Goal: Information Seeking & Learning: Understand process/instructions

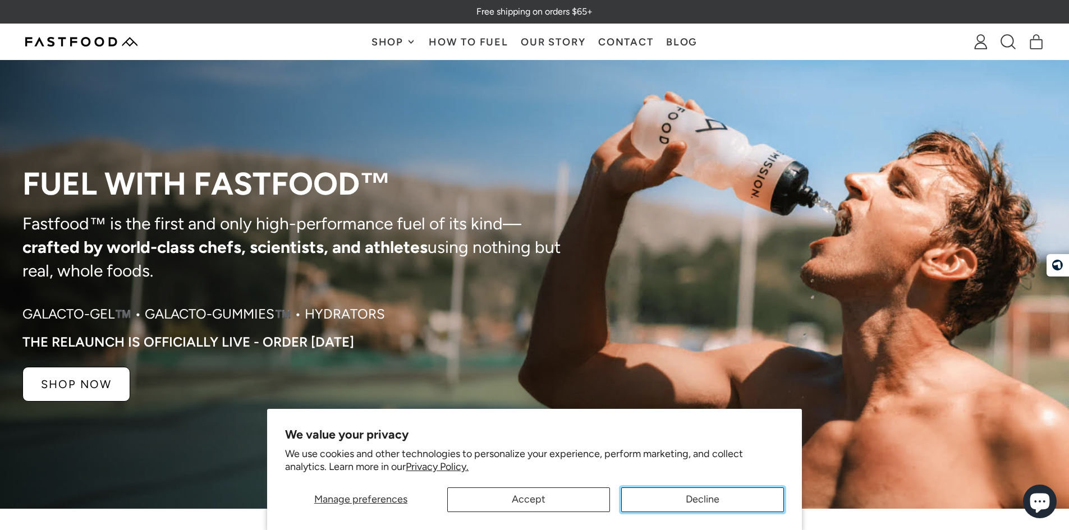
click at [660, 493] on button "Decline" at bounding box center [702, 500] width 163 height 25
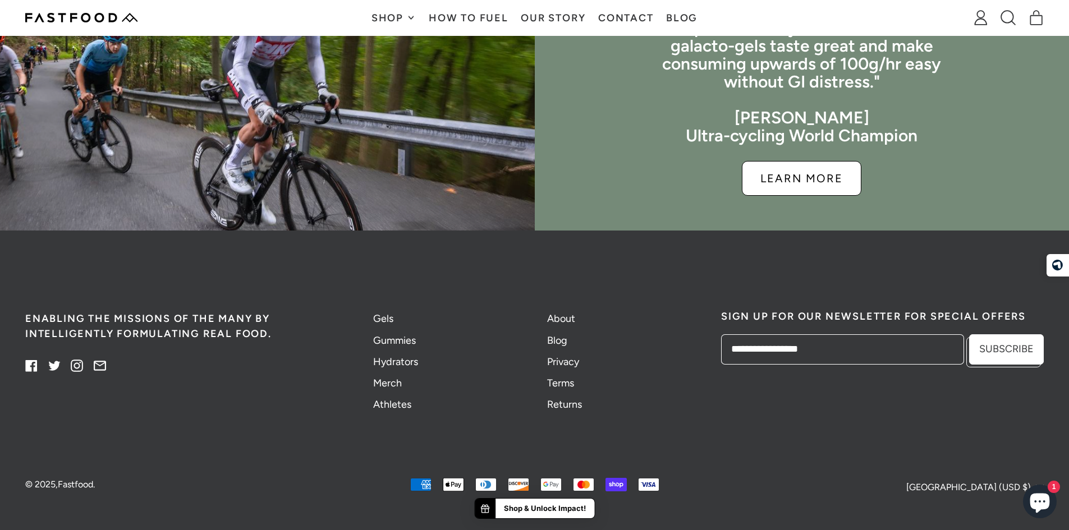
scroll to position [2815, 0]
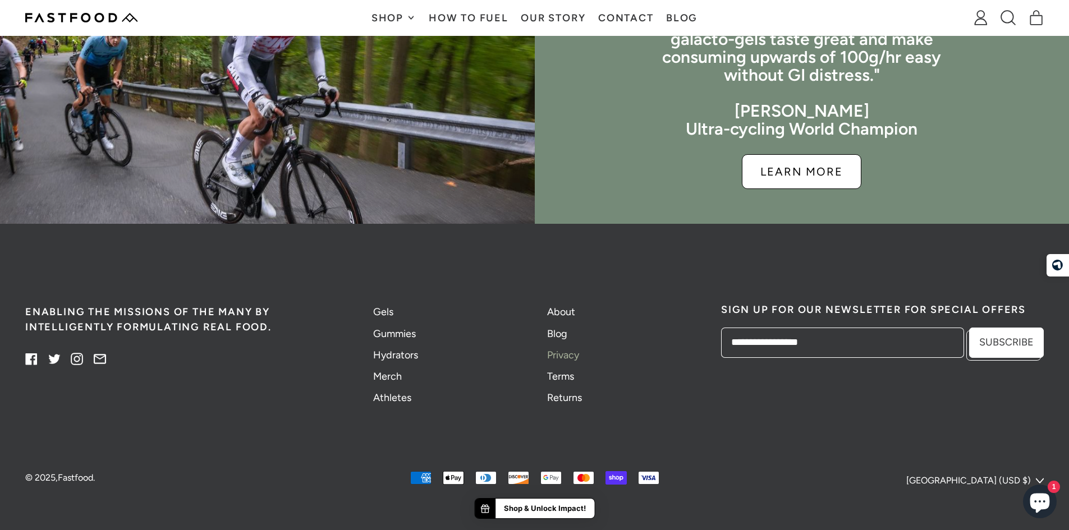
click at [564, 359] on link "Privacy" at bounding box center [563, 355] width 32 height 12
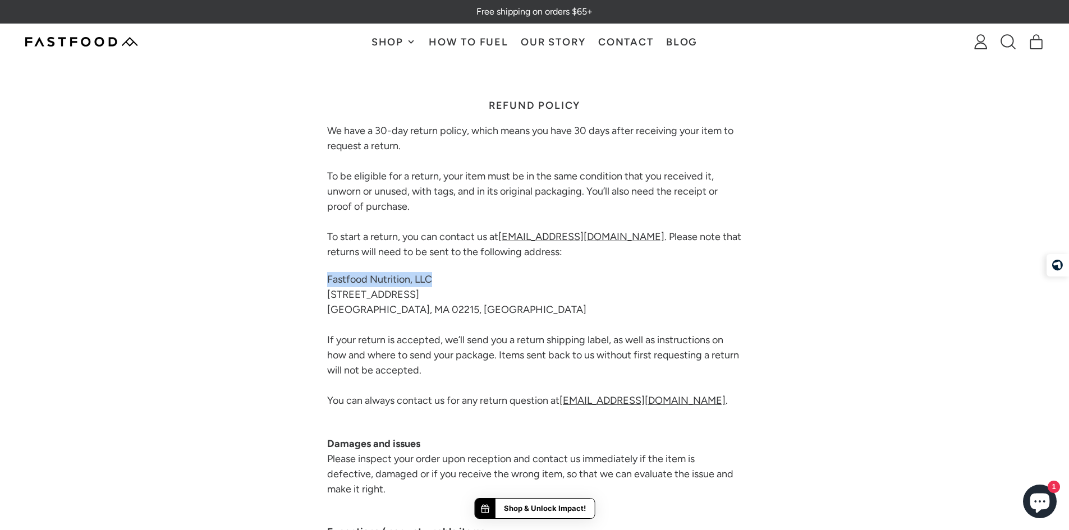
drag, startPoint x: 466, startPoint y: 273, endPoint x: 328, endPoint y: 277, distance: 138.2
click at [328, 277] on div "Refund policy We have a 30-day return policy, which means you have 30 days afte…" at bounding box center [535, 536] width 438 height 953
copy p "Fastfood Nutrition, LLC"
